Goal: Information Seeking & Learning: Learn about a topic

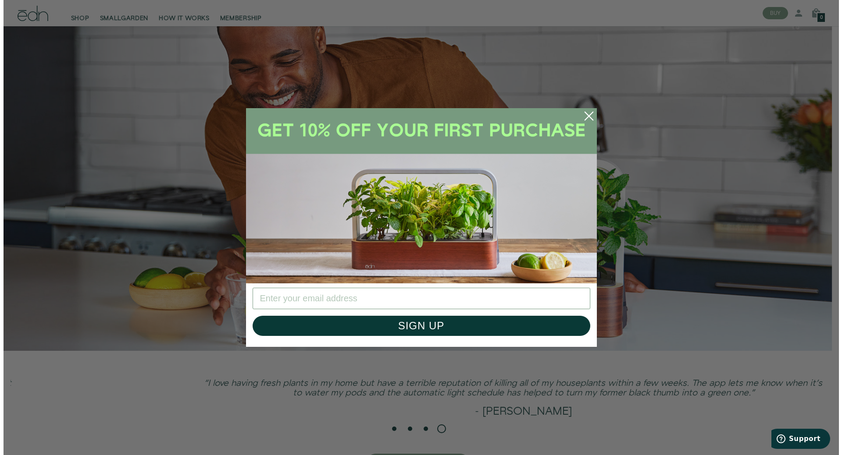
scroll to position [2067, 0]
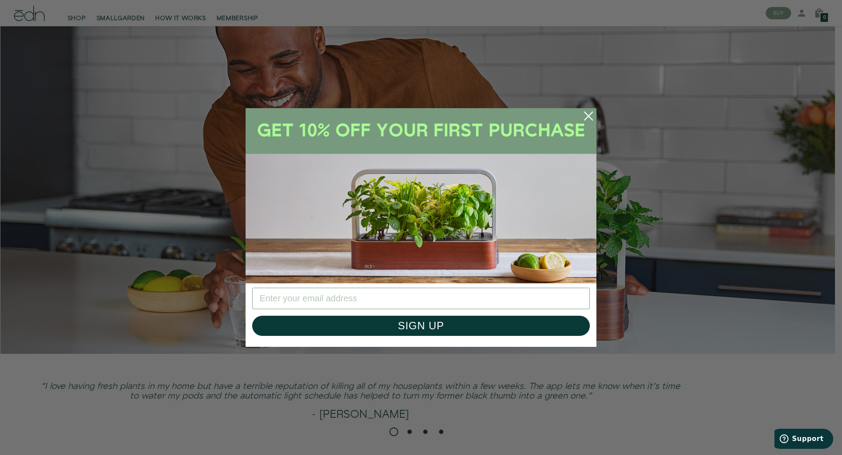
click at [588, 112] on circle "Close dialog" at bounding box center [588, 116] width 19 height 19
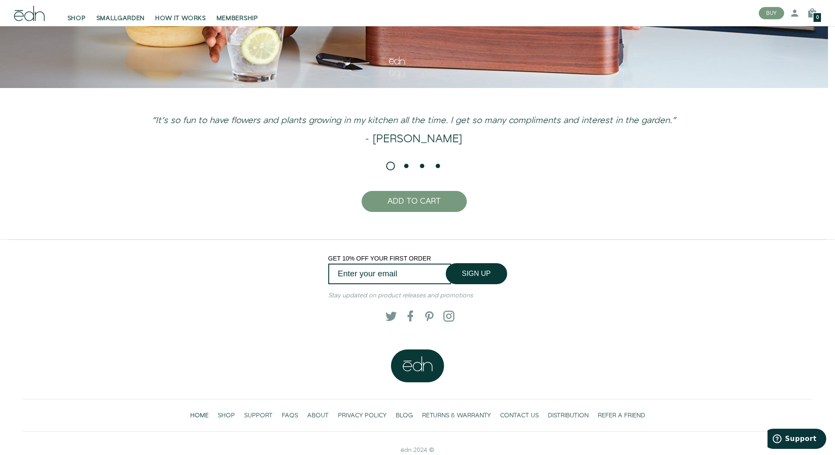
scroll to position [2337, 0]
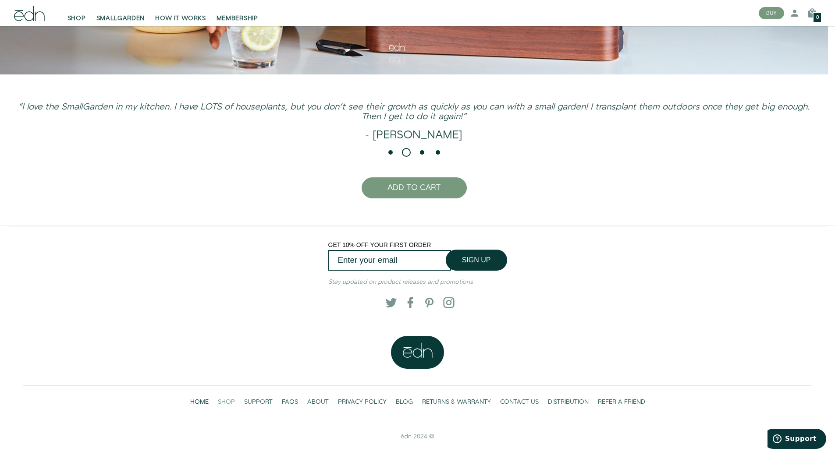
click at [229, 398] on span "SHOP" at bounding box center [226, 402] width 17 height 9
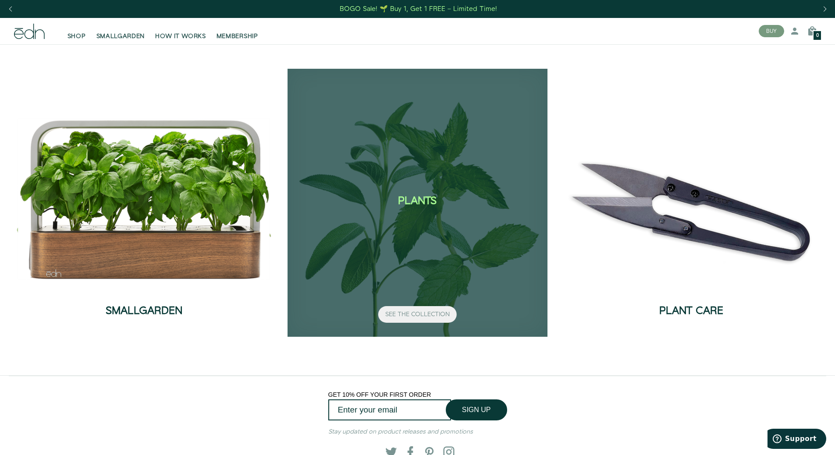
click at [414, 309] on button "SEE THE COLLECTION" at bounding box center [417, 314] width 78 height 17
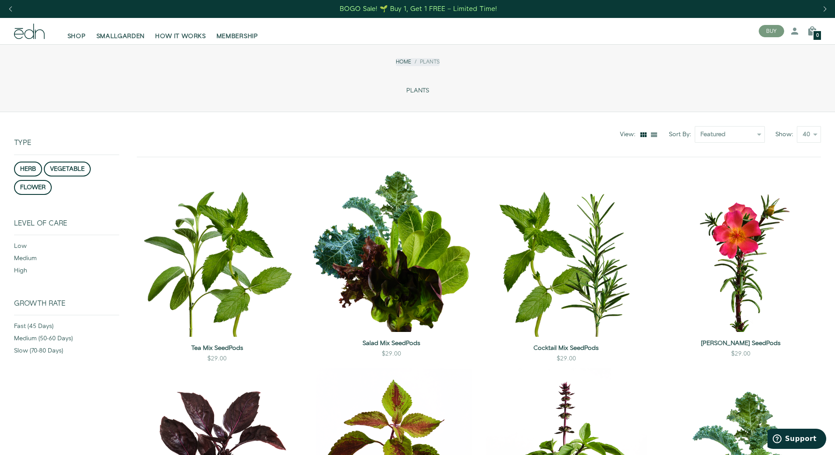
click at [434, 8] on div "BOGO Sale! 🌱 Buy 1, Get 1 FREE – Limited Time!" at bounding box center [418, 8] width 157 height 9
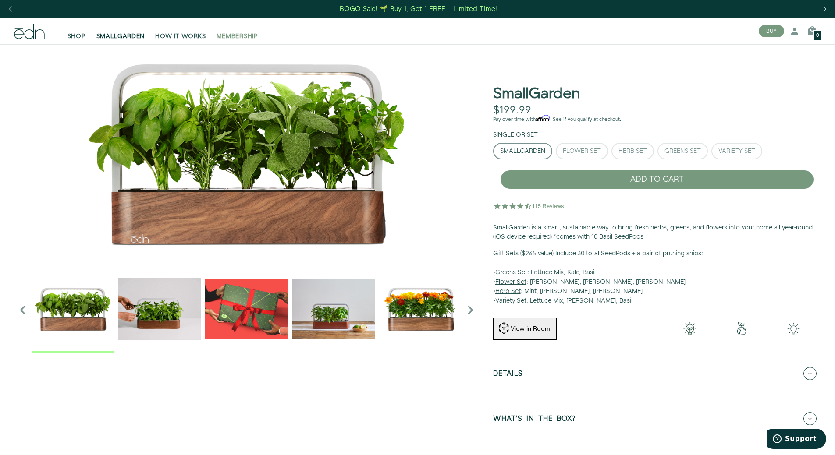
click at [249, 34] on span "MEMBERSHIP" at bounding box center [238, 36] width 42 height 9
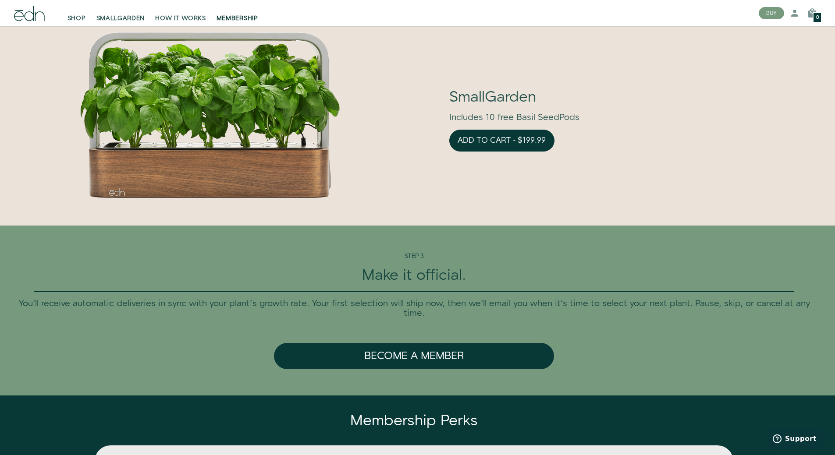
scroll to position [2411, 0]
